Goal: Navigation & Orientation: Go to known website

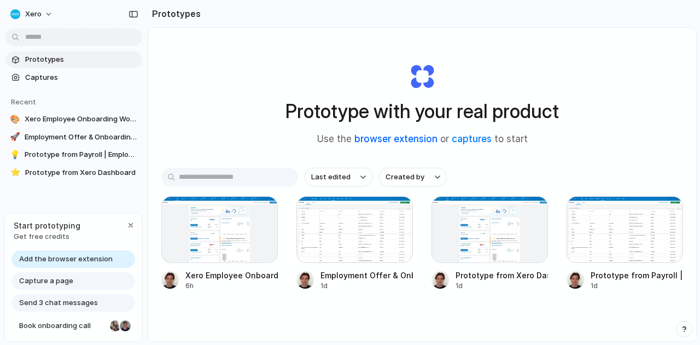
click at [397, 138] on link "browser extension" at bounding box center [395, 138] width 83 height 11
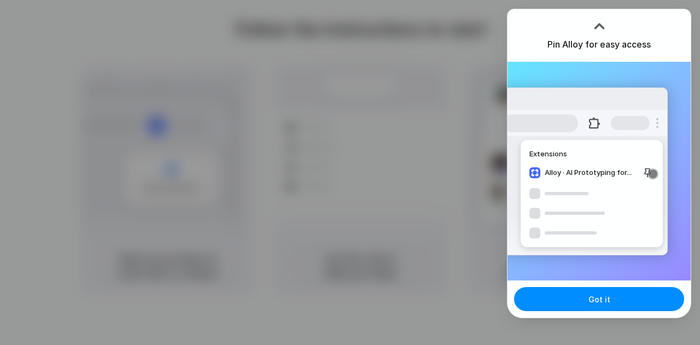
click at [599, 25] on div at bounding box center [599, 26] width 16 height 16
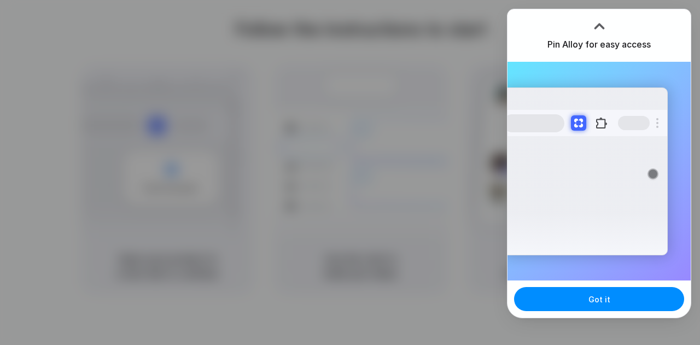
click at [599, 22] on div at bounding box center [599, 26] width 16 height 16
click at [592, 121] on button at bounding box center [594, 123] width 20 height 20
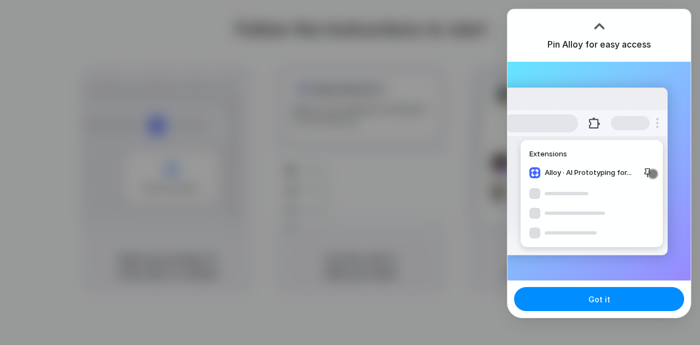
click at [571, 172] on div "Extensions Alloy · AI Prototyping for..." at bounding box center [584, 171] width 165 height 168
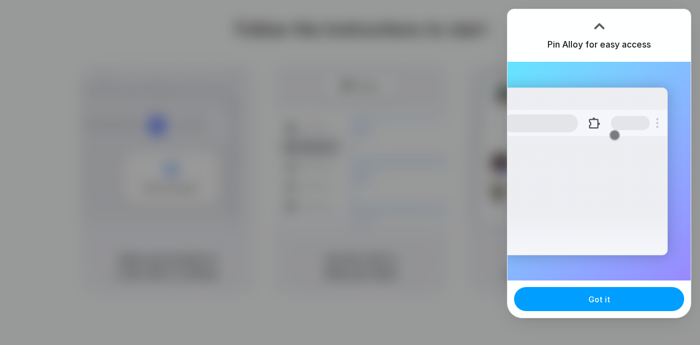
click at [599, 296] on span "Got it" at bounding box center [599, 299] width 22 height 11
